Goal: Task Accomplishment & Management: Complete application form

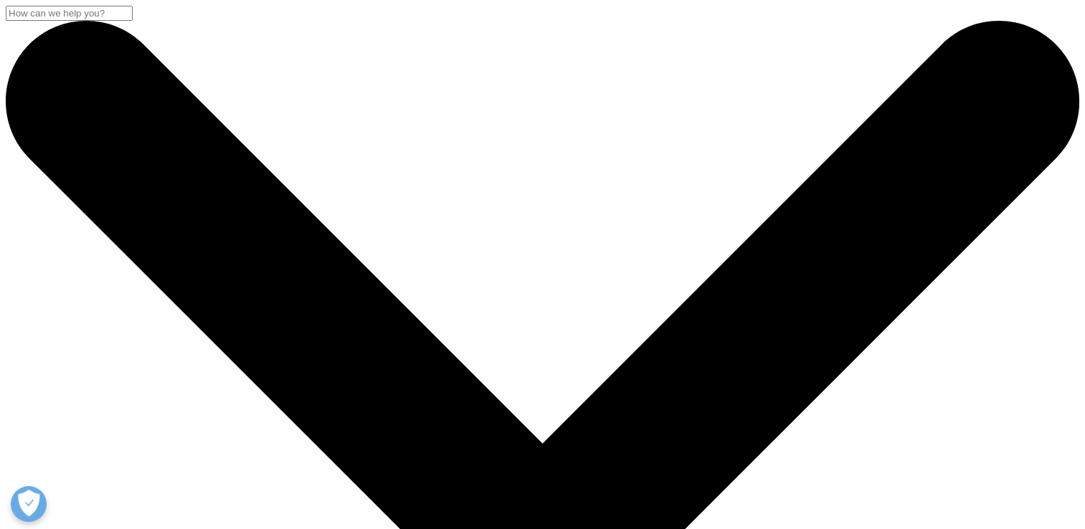
scroll to position [131, 846]
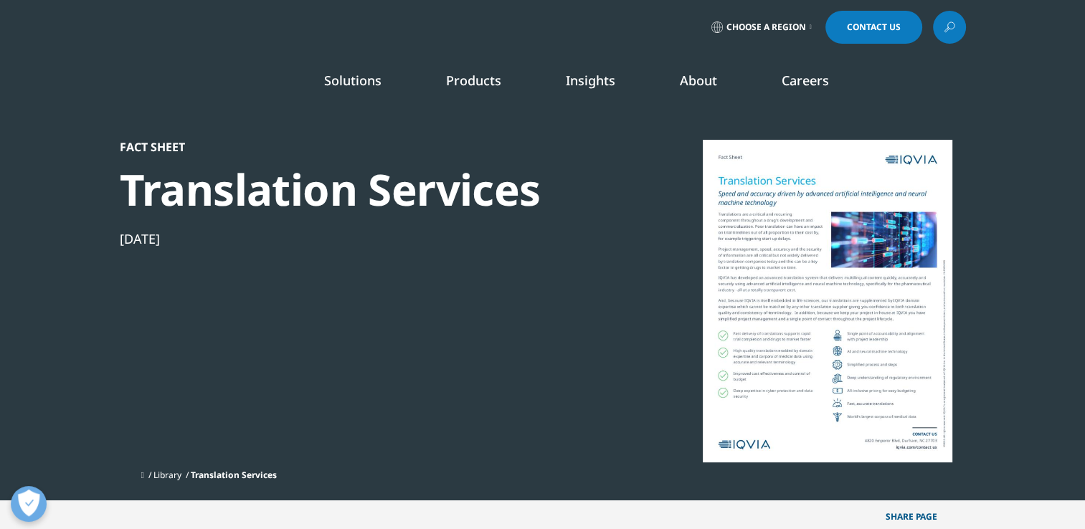
click at [825, 80] on link "Careers" at bounding box center [805, 80] width 47 height 17
click at [816, 80] on link "Careers" at bounding box center [805, 80] width 47 height 17
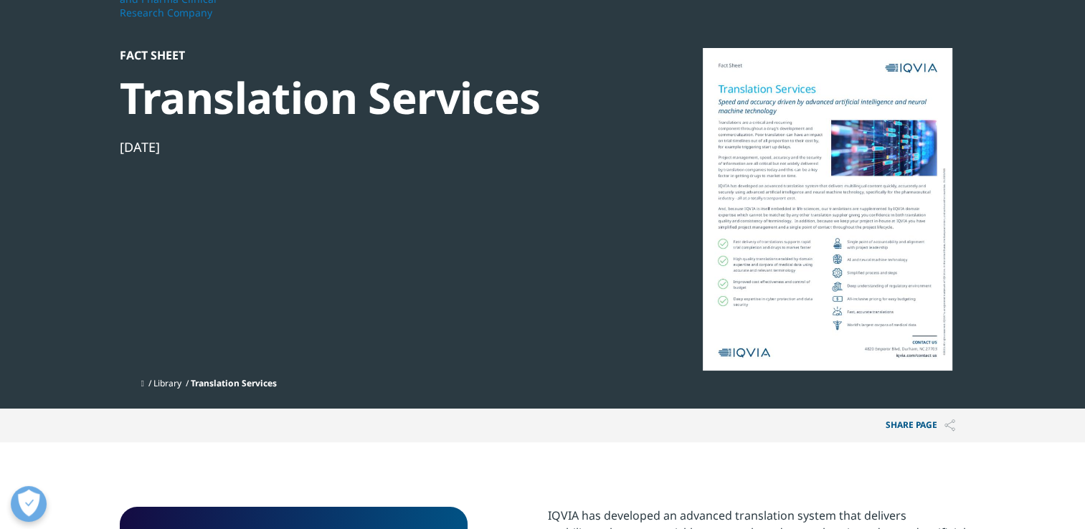
scroll to position [44, 0]
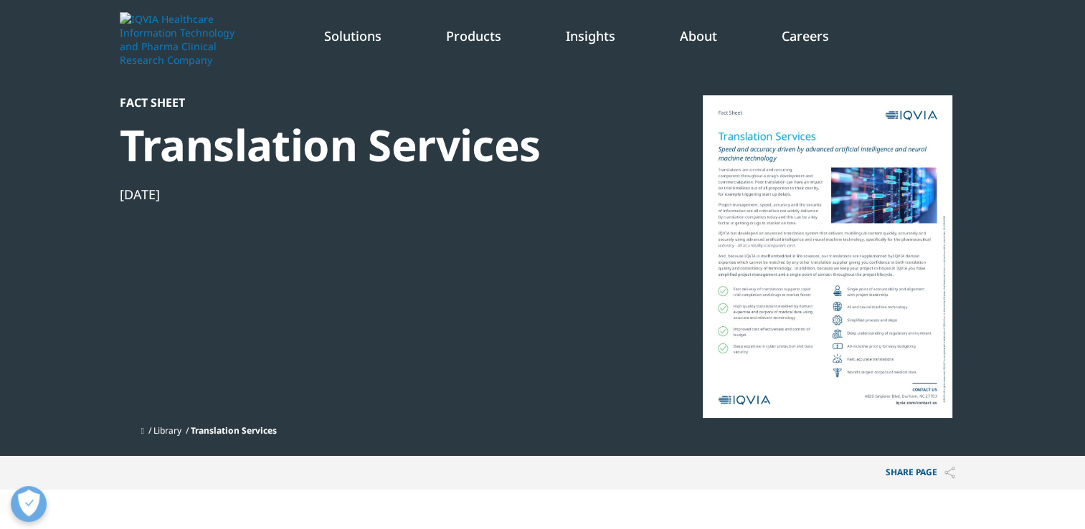
click at [951, 478] on img at bounding box center [949, 473] width 11 height 12
click at [992, 385] on section "Fact Sheet Translation Services Nov 20, 2020 Library Translation Services" at bounding box center [542, 206] width 1085 height 501
click at [782, 128] on div at bounding box center [827, 256] width 277 height 323
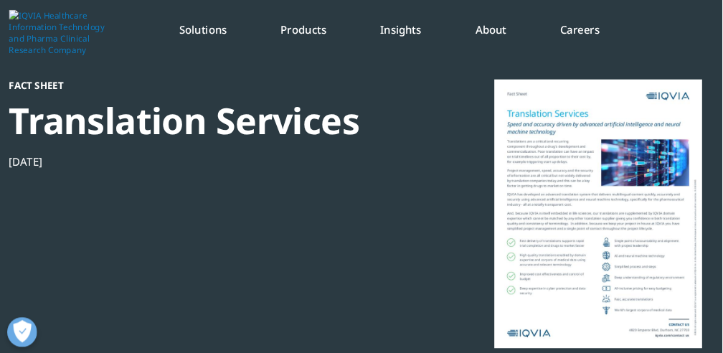
scroll to position [0, 0]
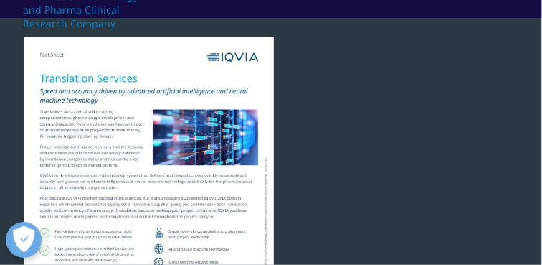
drag, startPoint x: 1051, startPoint y: 1, endPoint x: 293, endPoint y: 110, distance: 764.9
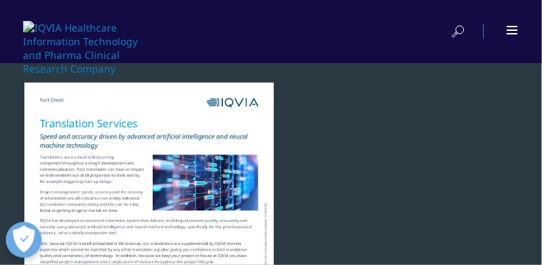
click at [46, 37] on img at bounding box center [81, 48] width 116 height 54
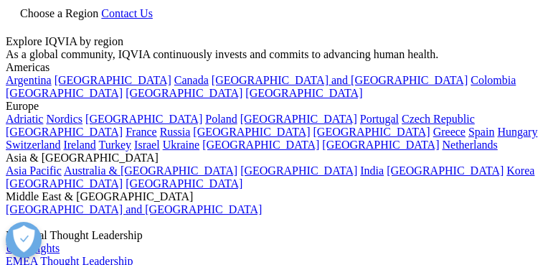
select select "HR Career"
select select "France"
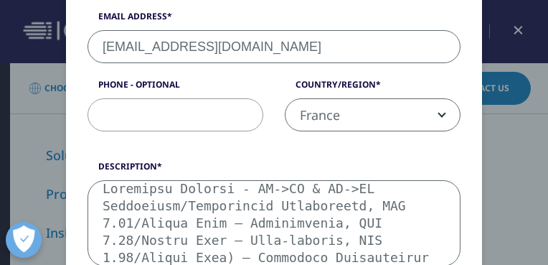
click at [326, 255] on textarea "Description" at bounding box center [273, 223] width 373 height 86
type textarea "Loremipsu Dolorsi - AM->CO & AD->EL Seddoeiusm/Temporincid Utlaboreetd, MAG 7.8…"
